Goal: Download file/media

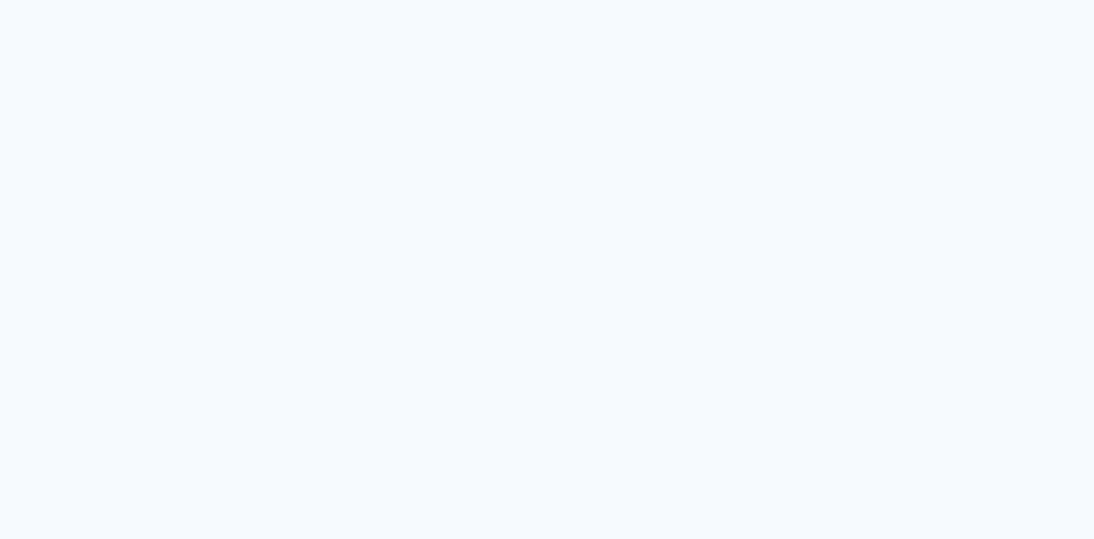
type input "Todas as fotos"
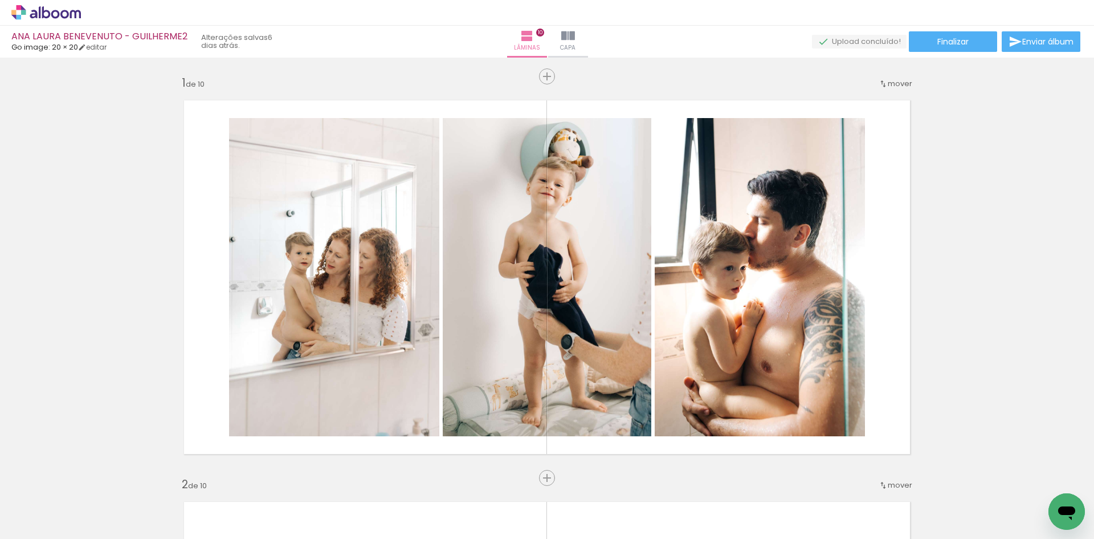
click at [956, 39] on span "Finalizar" at bounding box center [953, 42] width 31 height 8
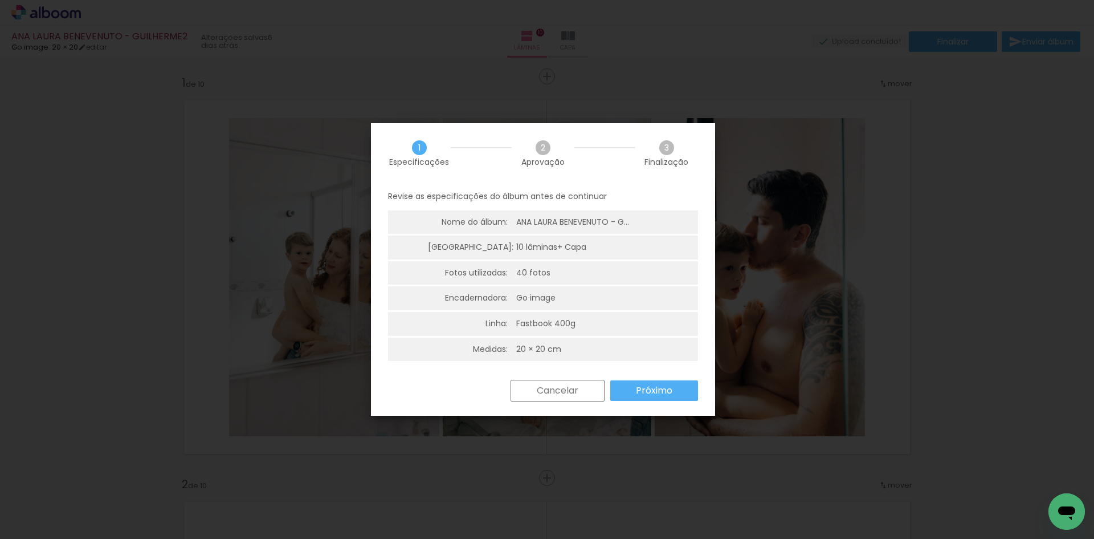
click at [0, 0] on slot "Próximo" at bounding box center [0, 0] width 0 height 0
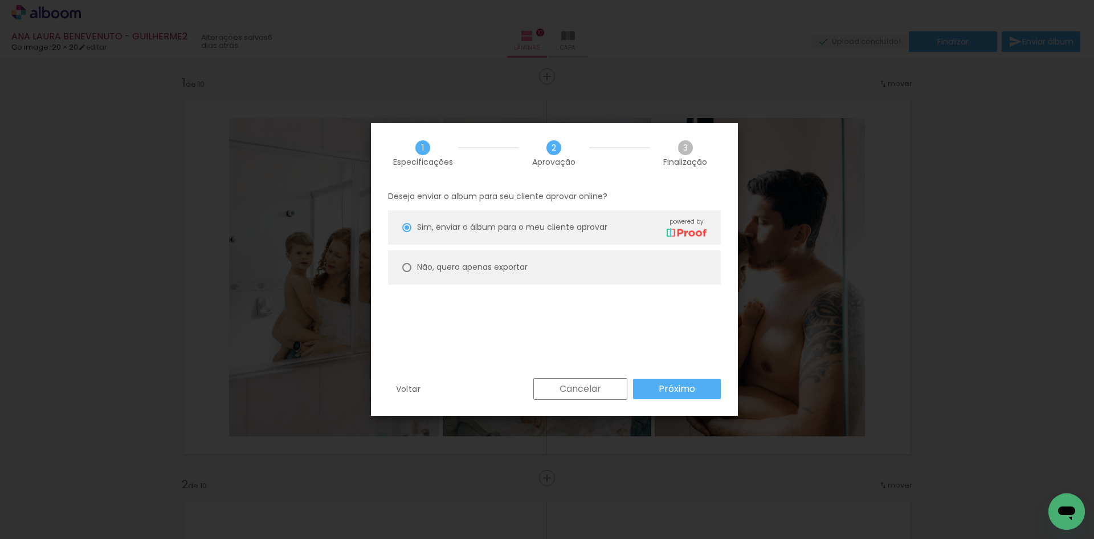
click at [574, 261] on paper-radio-button "Não, quero apenas exportar" at bounding box center [554, 267] width 333 height 34
type paper-radio-button "on"
click at [686, 396] on paper-button "Próximo" at bounding box center [677, 388] width 88 height 21
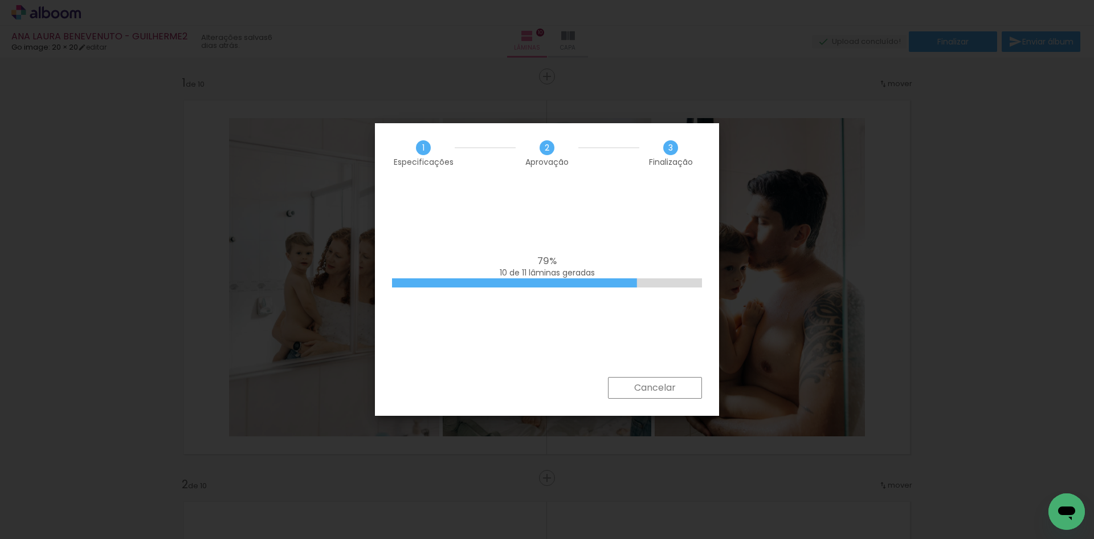
drag, startPoint x: 662, startPoint y: 391, endPoint x: 664, endPoint y: 385, distance: 6.1
click at [0, 0] on slot "Cancelar" at bounding box center [0, 0] width 0 height 0
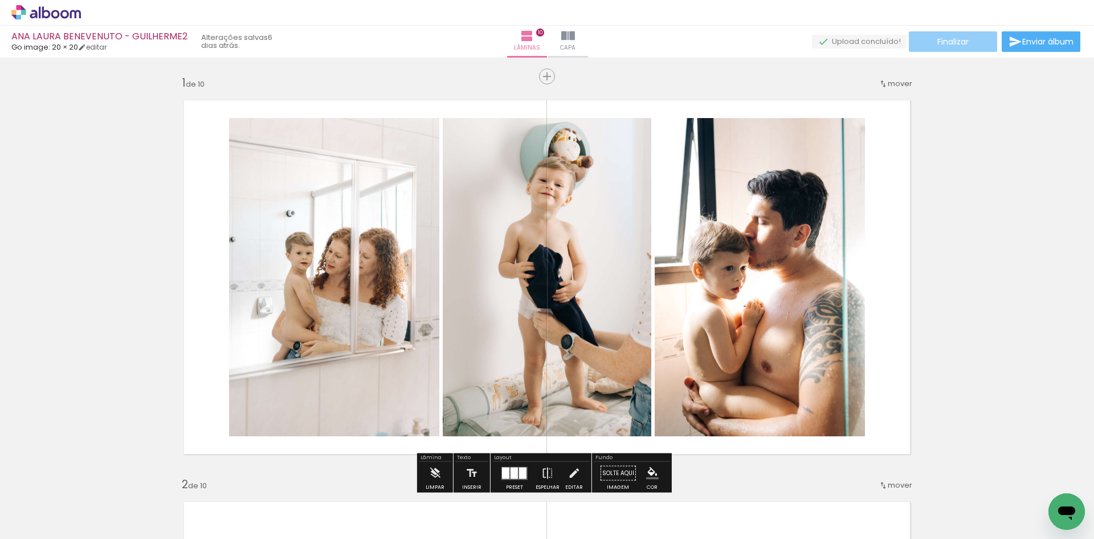
click at [938, 43] on span "Finalizar" at bounding box center [953, 42] width 31 height 8
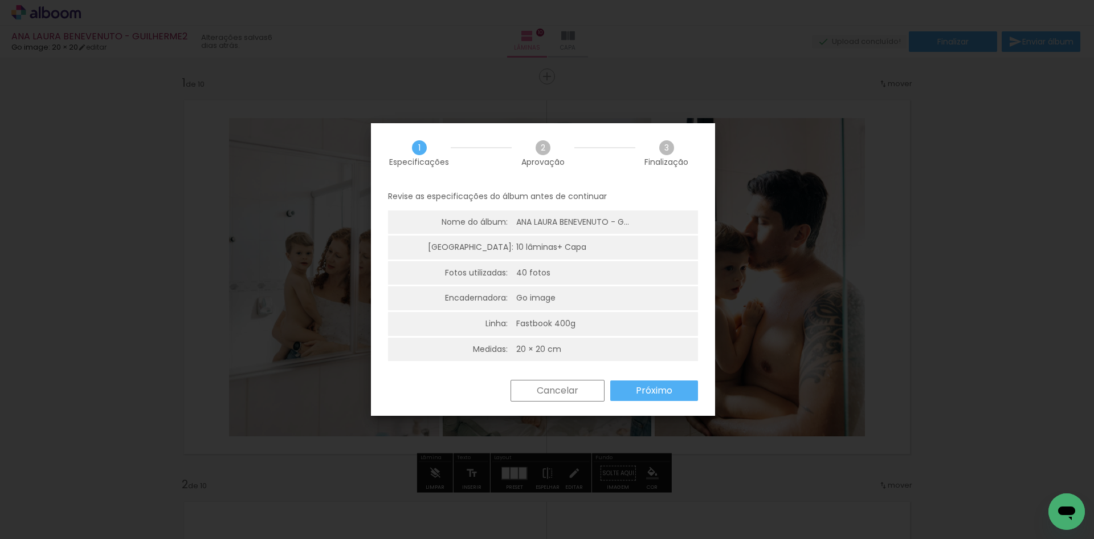
click at [0, 0] on slot "Próximo" at bounding box center [0, 0] width 0 height 0
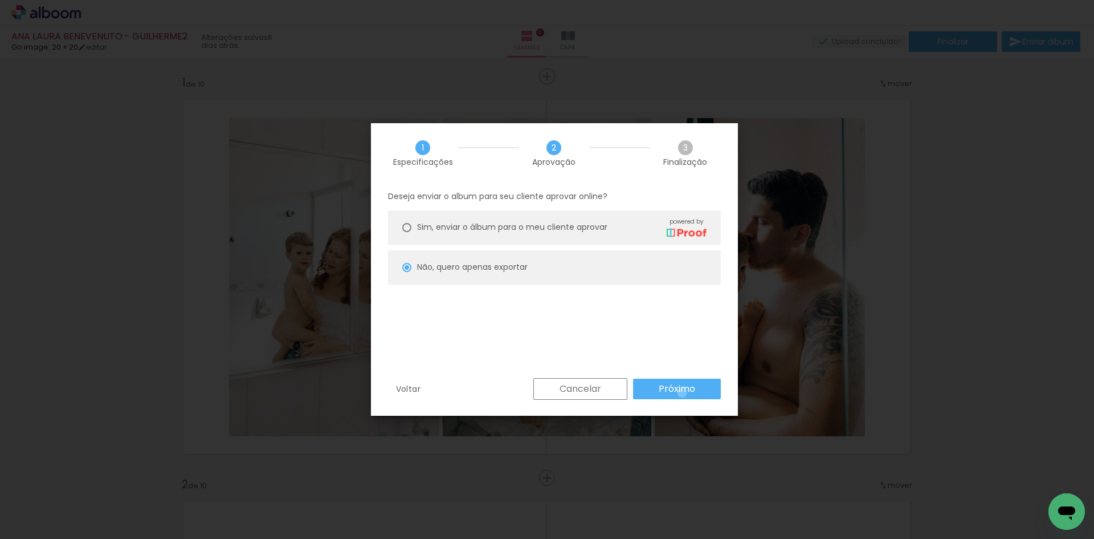
click at [0, 0] on slot "Próximo" at bounding box center [0, 0] width 0 height 0
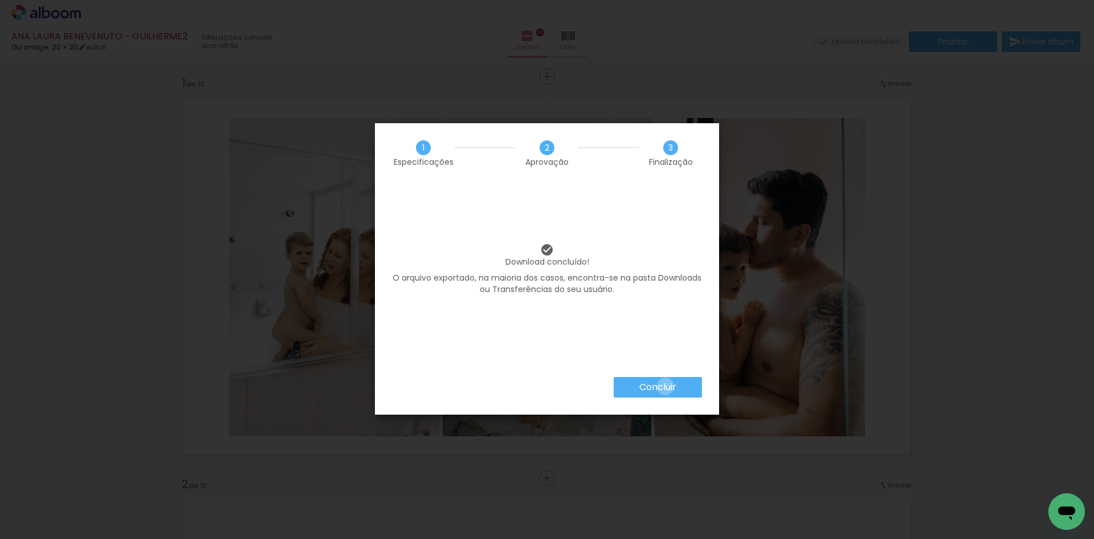
click at [0, 0] on slot "Concluir" at bounding box center [0, 0] width 0 height 0
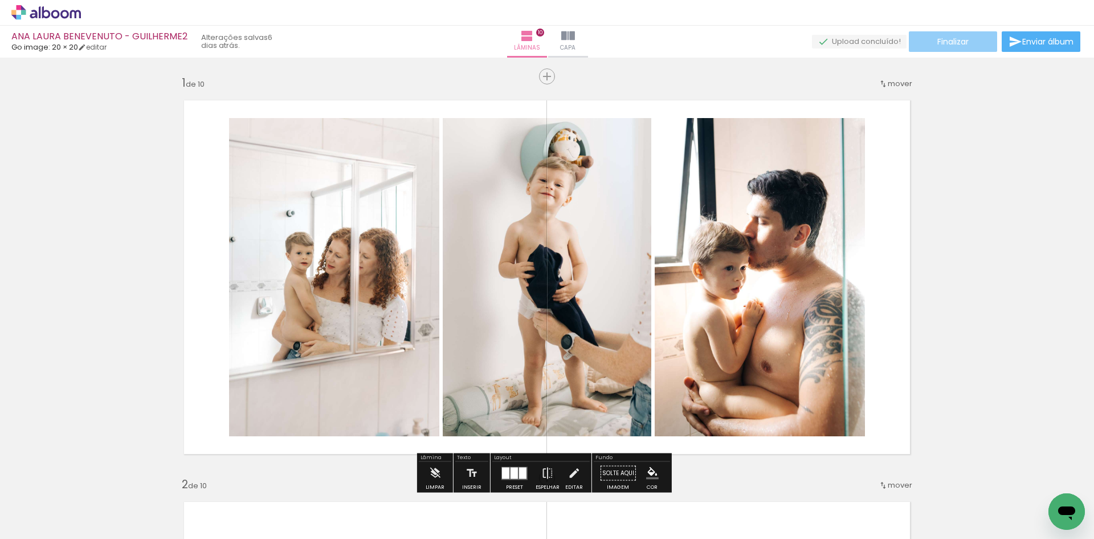
click at [930, 38] on paper-button "Finalizar" at bounding box center [953, 41] width 88 height 21
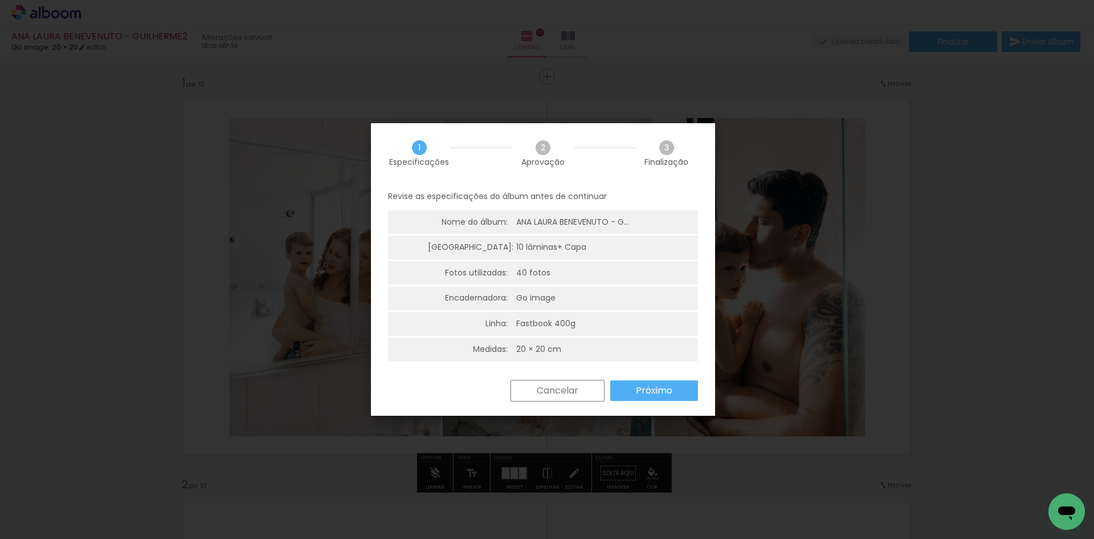
click at [0, 0] on slot "Próximo" at bounding box center [0, 0] width 0 height 0
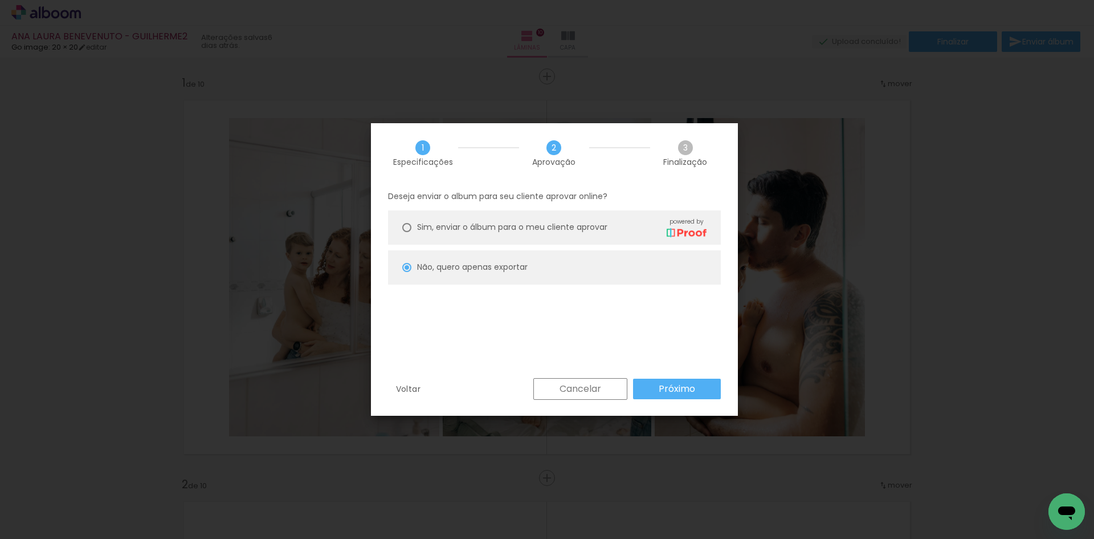
click at [0, 0] on slot "Próximo" at bounding box center [0, 0] width 0 height 0
type input "Alta, 300 DPI"
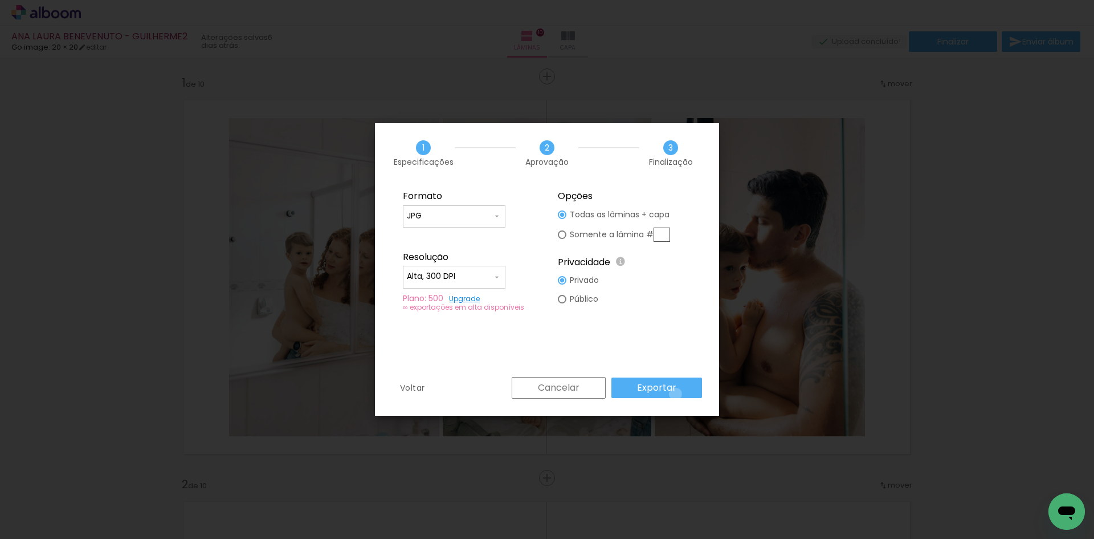
click at [678, 394] on paper-button "Exportar" at bounding box center [657, 387] width 91 height 21
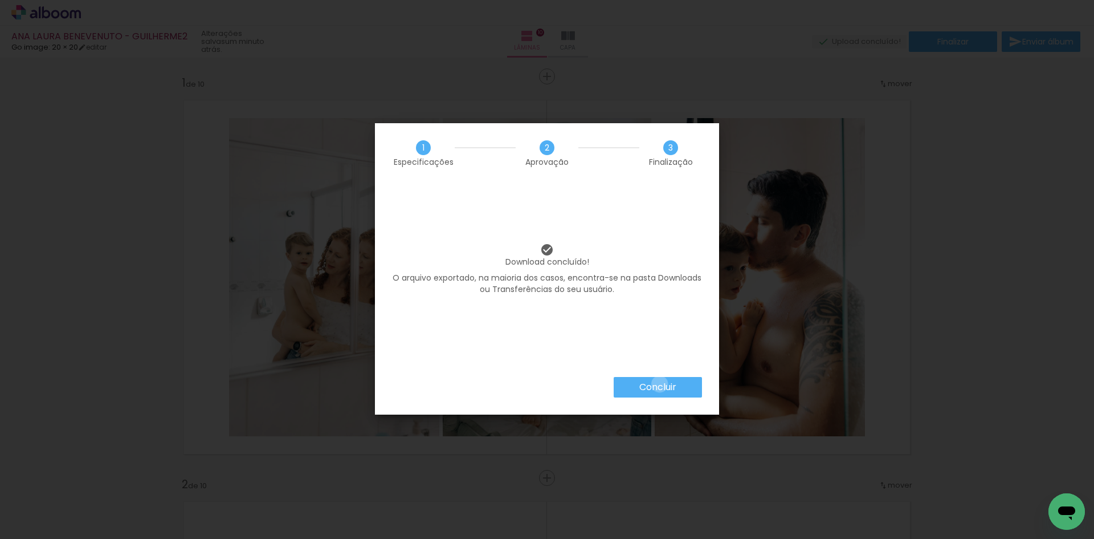
click at [0, 0] on slot "Concluir" at bounding box center [0, 0] width 0 height 0
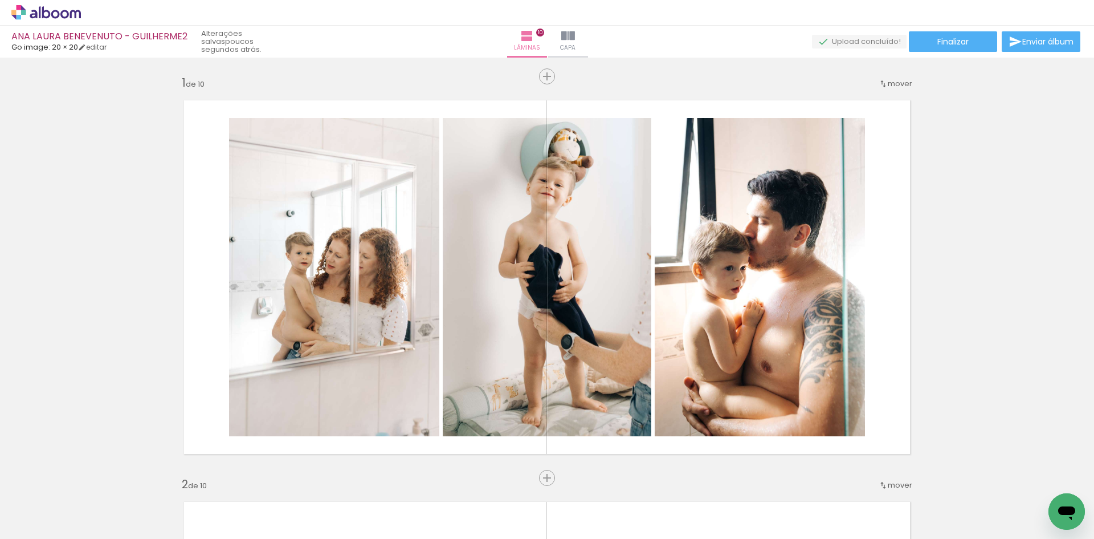
click at [812, 51] on div "Finalizar Enviar álbum" at bounding box center [947, 41] width 271 height 21
click at [29, 21] on div "› Editor de álbum" at bounding box center [547, 13] width 1094 height 26
click at [22, 9] on icon at bounding box center [23, 7] width 5 height 5
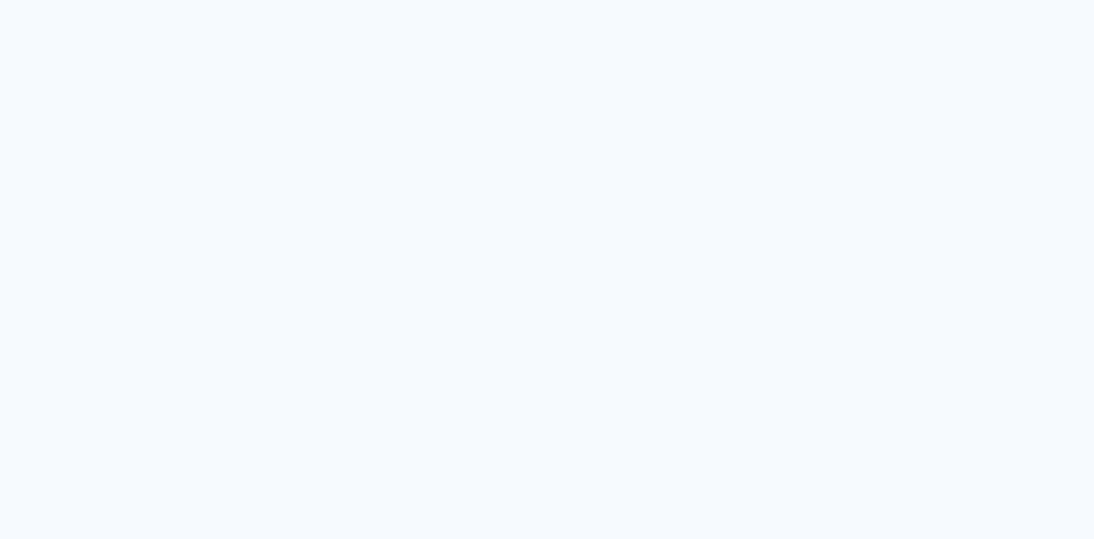
type input "Todas as fotos"
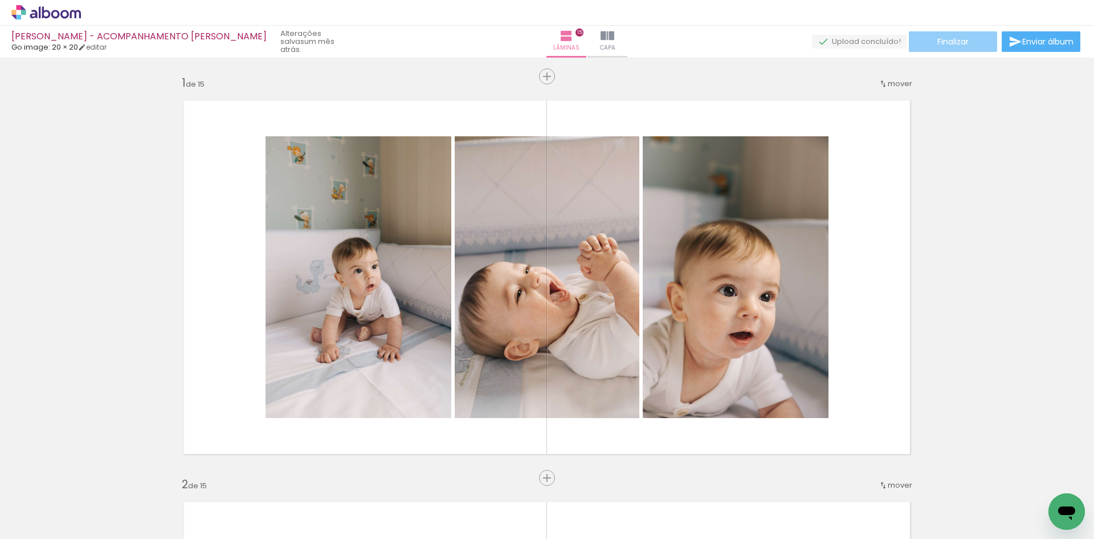
click at [954, 49] on paper-button "Finalizar" at bounding box center [953, 41] width 88 height 21
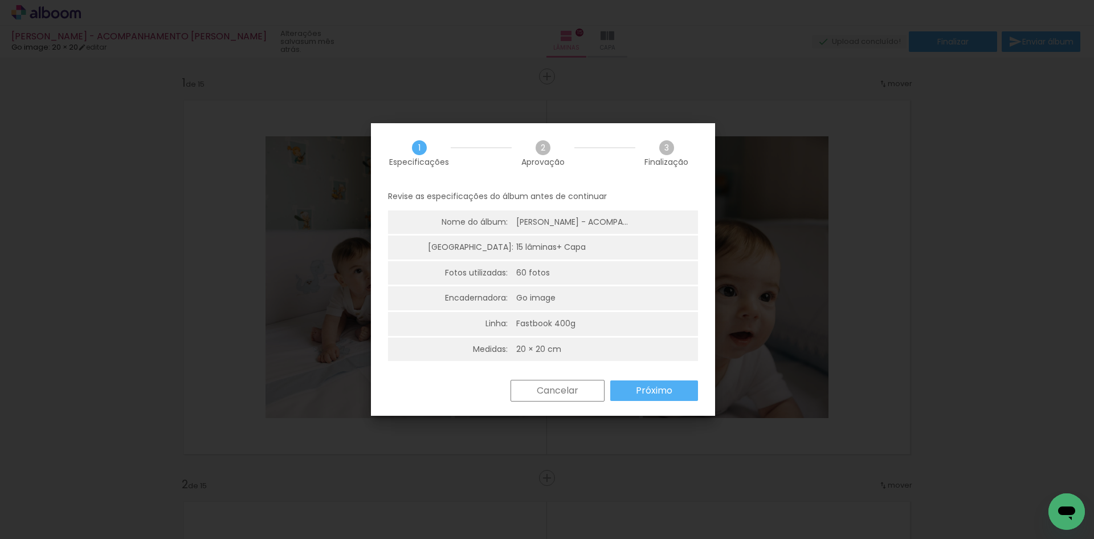
click at [0, 0] on slot "Próximo" at bounding box center [0, 0] width 0 height 0
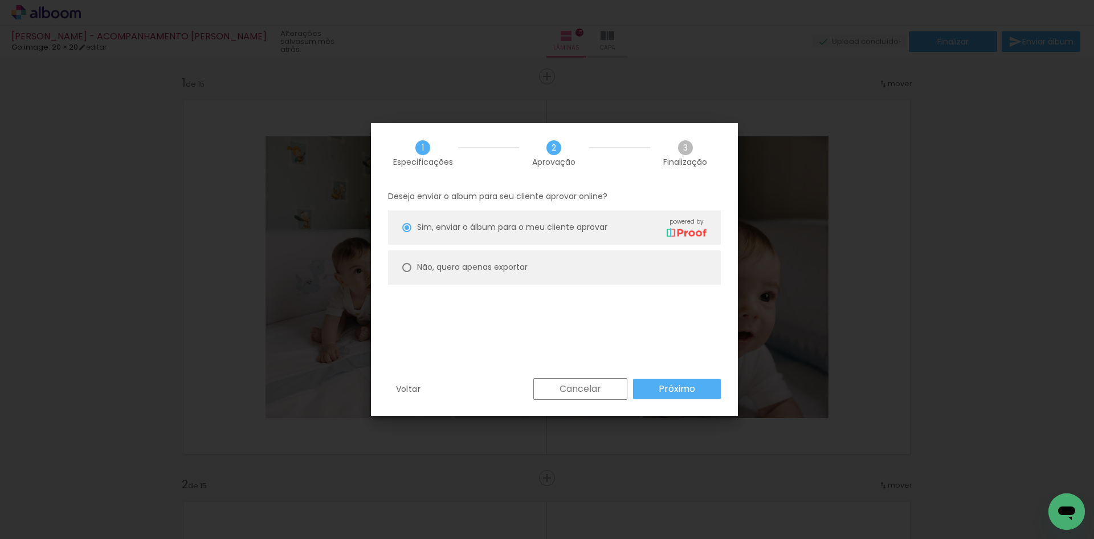
click at [0, 0] on paper-radio-button "Não, quero apenas exportar" at bounding box center [0, 0] width 0 height 0
type paper-radio-button "on"
click at [0, 0] on paper-button "Próximo" at bounding box center [0, 0] width 0 height 0
type input "Alta, 300 DPI"
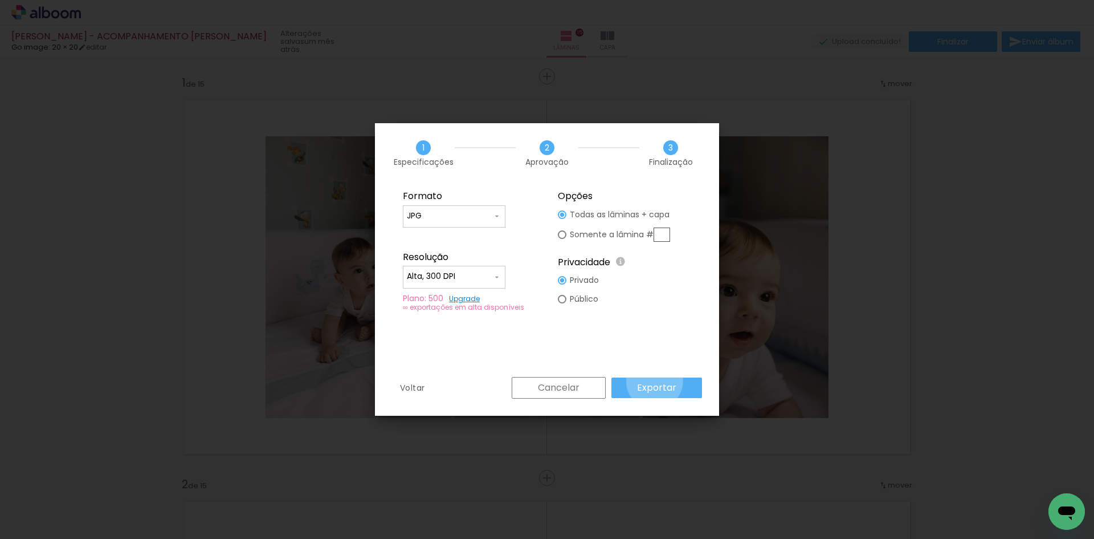
click at [0, 0] on slot "Exportar" at bounding box center [0, 0] width 0 height 0
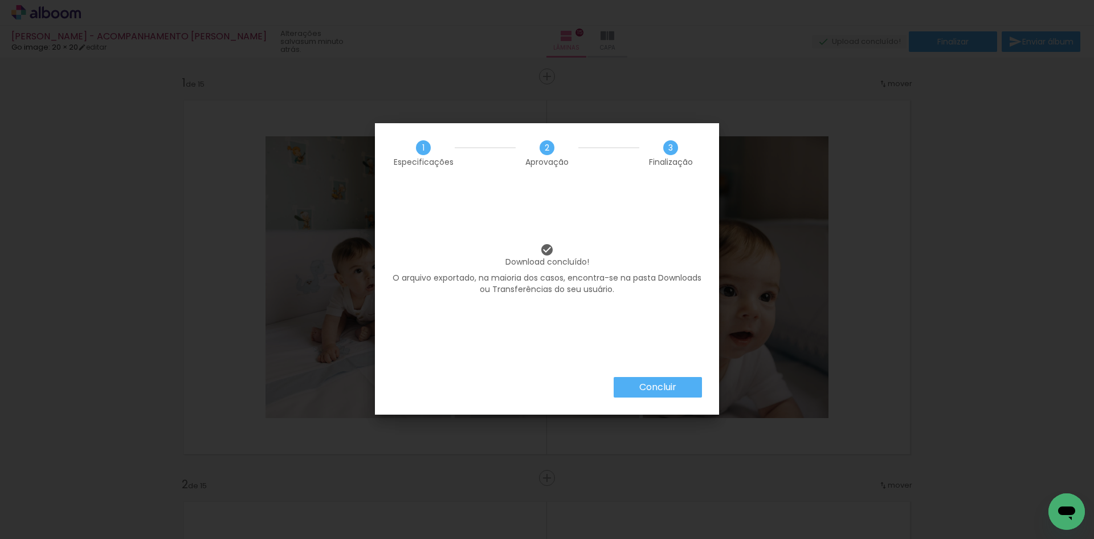
click at [664, 396] on paper-button "Concluir" at bounding box center [658, 387] width 88 height 21
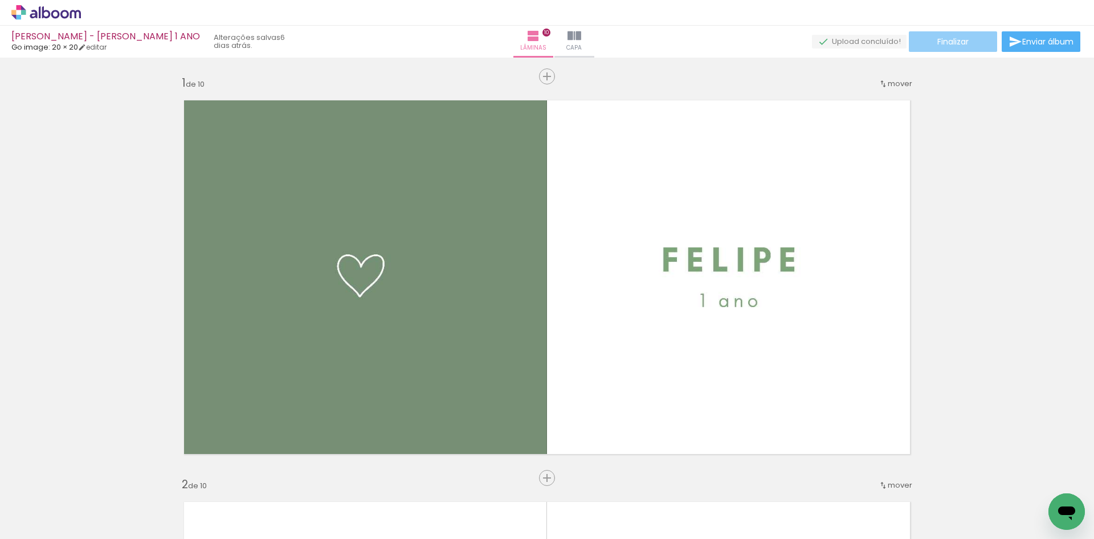
click at [957, 43] on span "Finalizar" at bounding box center [953, 42] width 31 height 8
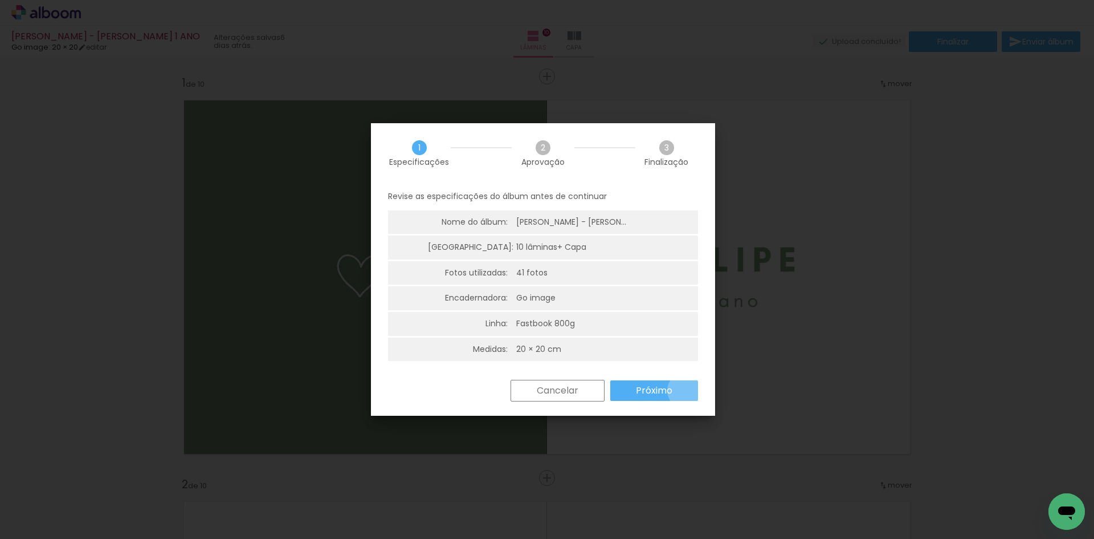
click at [686, 390] on paper-button "Próximo" at bounding box center [654, 390] width 88 height 21
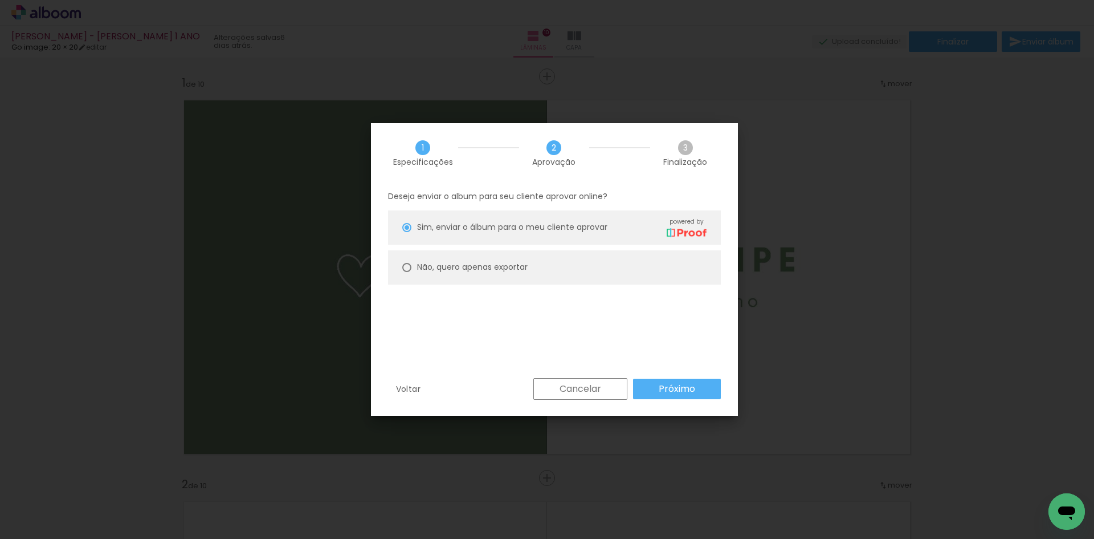
click at [516, 272] on div "Não, quero apenas exportar" at bounding box center [472, 267] width 111 height 12
type paper-radio-button "on"
click at [0, 0] on slot "Próximo" at bounding box center [0, 0] width 0 height 0
type input "Alta, 300 DPI"
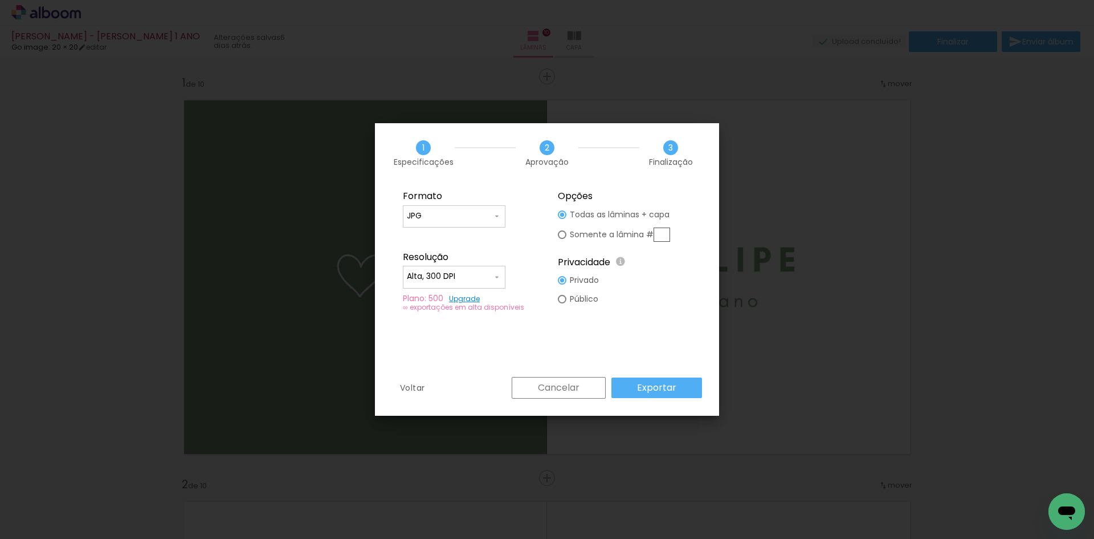
click at [0, 0] on slot "Exportar" at bounding box center [0, 0] width 0 height 0
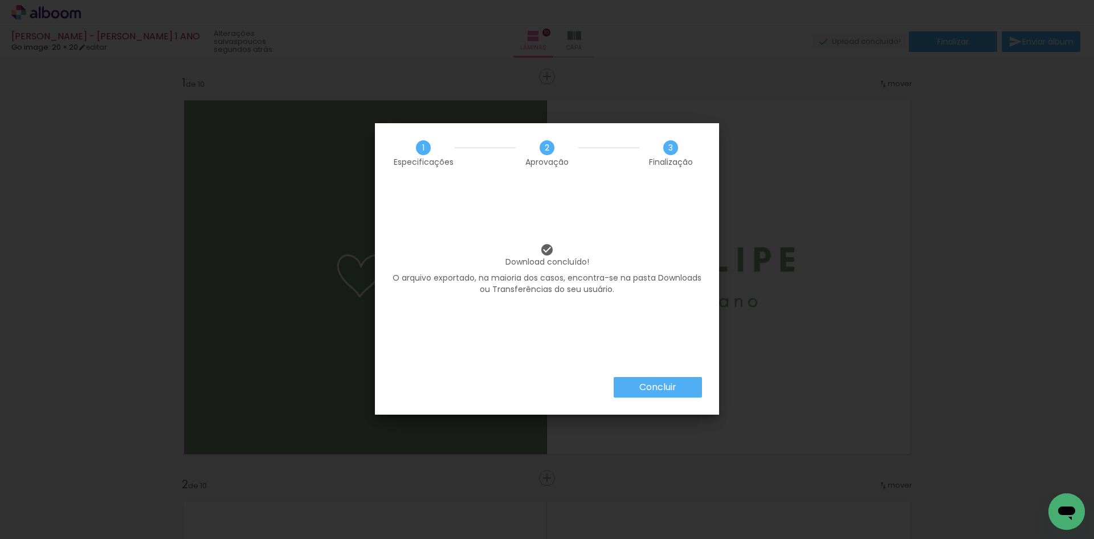
drag, startPoint x: 780, startPoint y: 107, endPoint x: 772, endPoint y: 133, distance: 28.1
click at [779, 108] on iron-overlay-backdrop at bounding box center [547, 269] width 1094 height 539
click at [677, 380] on paper-button "Concluir" at bounding box center [658, 387] width 88 height 21
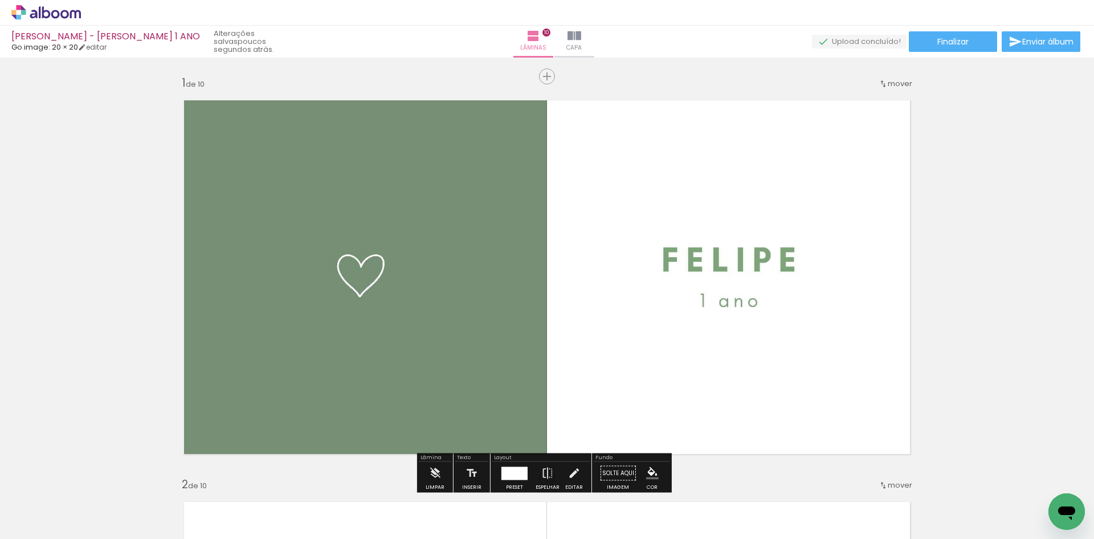
click at [14, 7] on icon at bounding box center [46, 12] width 70 height 15
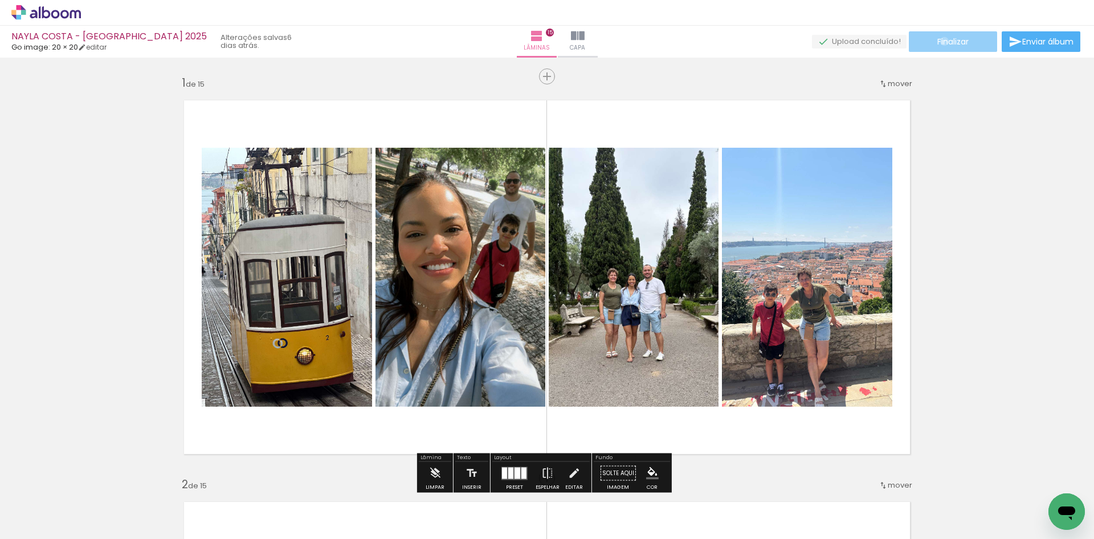
click at [941, 41] on span "Finalizar" at bounding box center [953, 42] width 31 height 8
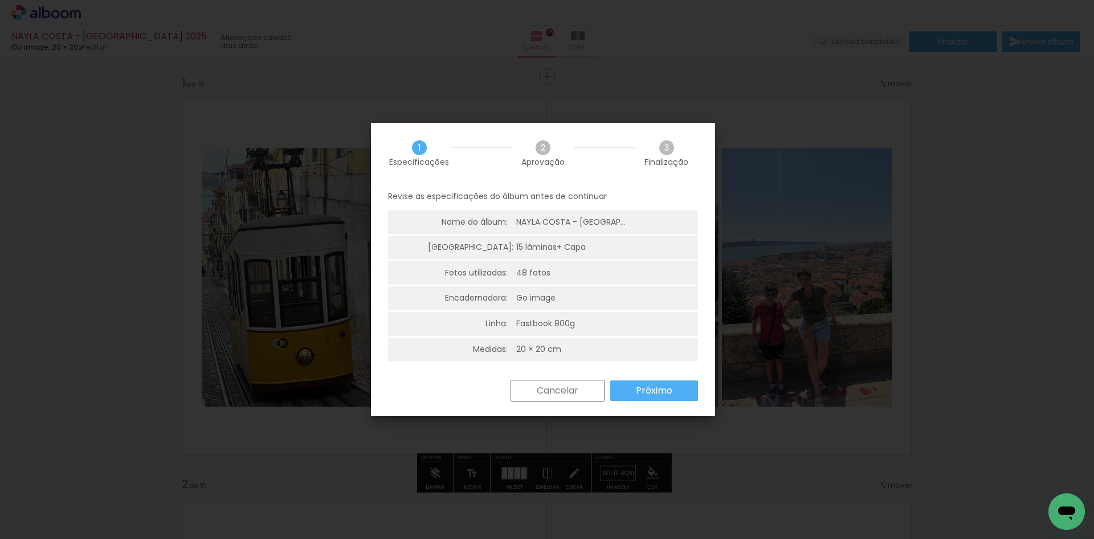
click at [648, 399] on paper-button "Próximo" at bounding box center [654, 390] width 88 height 21
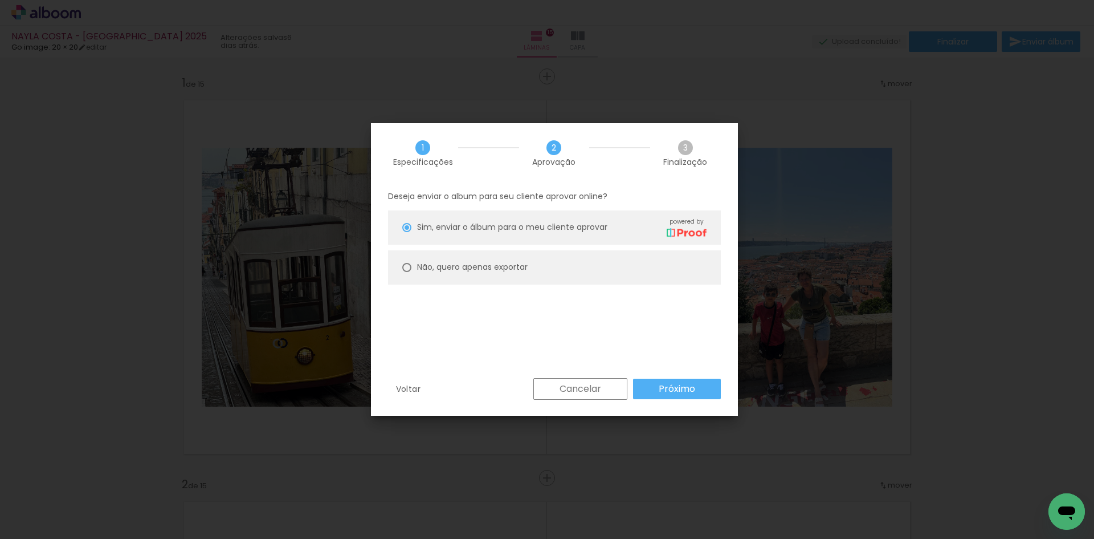
click at [539, 263] on paper-radio-button "Não, quero apenas exportar" at bounding box center [554, 267] width 333 height 34
type paper-radio-button "on"
click at [0, 0] on slot "Próximo" at bounding box center [0, 0] width 0 height 0
type input "Alta, 300 DPI"
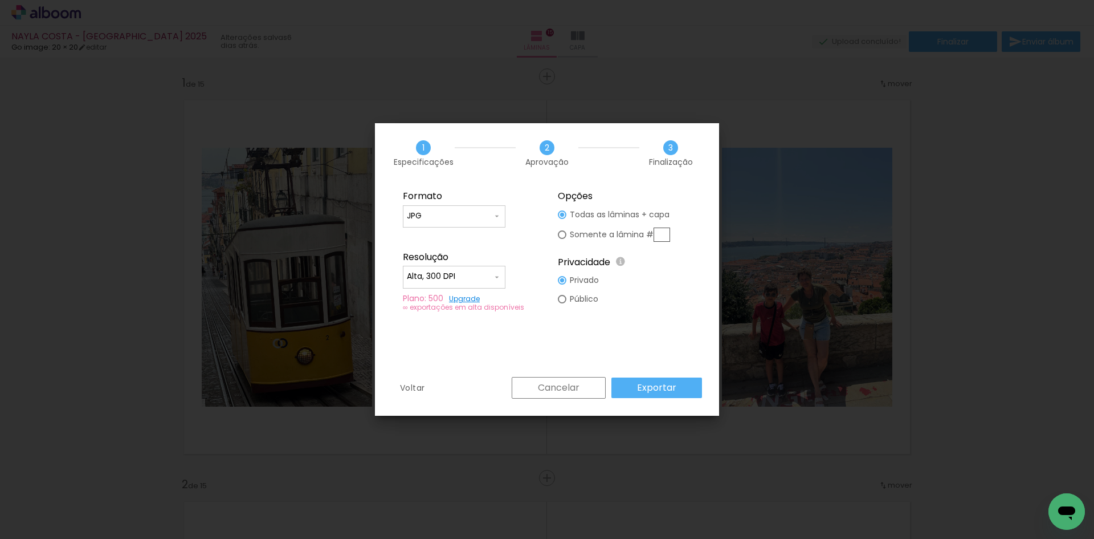
click at [0, 0] on slot "Exportar" at bounding box center [0, 0] width 0 height 0
